Goal: Task Accomplishment & Management: Manage account settings

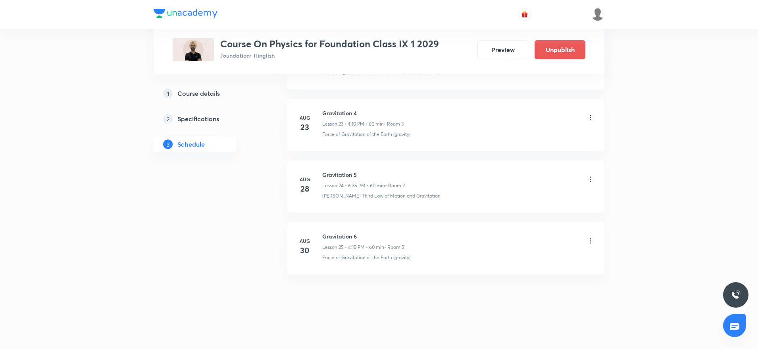
click at [589, 241] on icon at bounding box center [591, 241] width 8 height 8
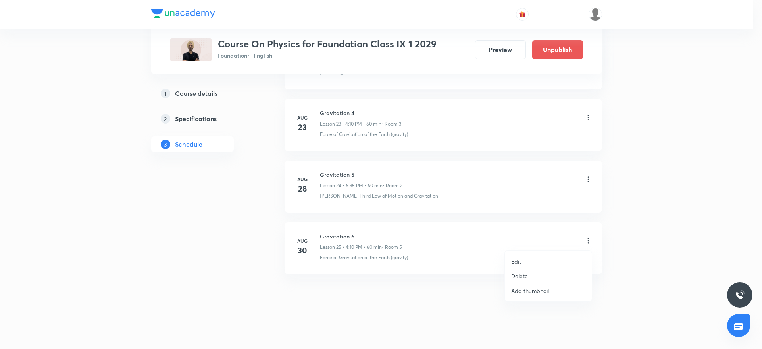
click at [522, 258] on li "Edit" at bounding box center [548, 261] width 87 height 15
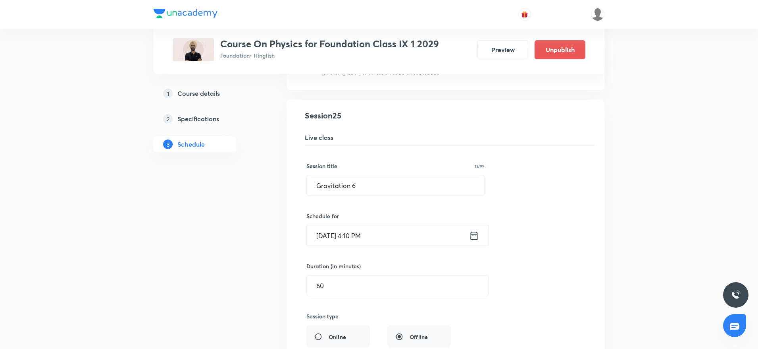
scroll to position [1581, 0]
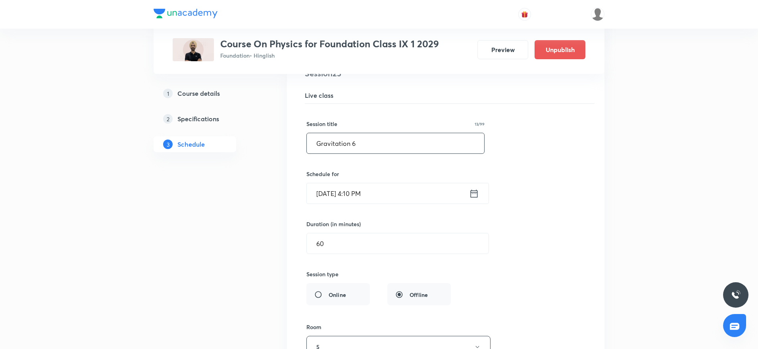
click at [339, 146] on input "Gravitation 6" at bounding box center [395, 143] width 177 height 20
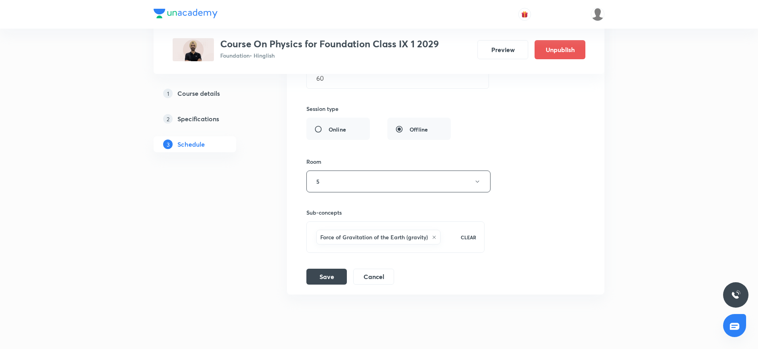
scroll to position [1766, 0]
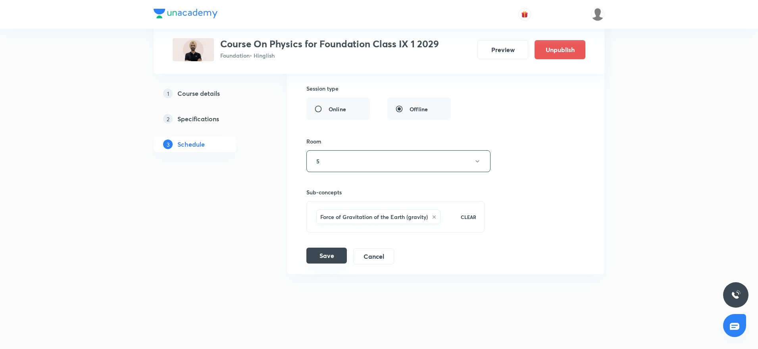
type input "Pressure"
click at [318, 252] on button "Save" at bounding box center [326, 255] width 40 height 16
